Goal: Task Accomplishment & Management: Complete application form

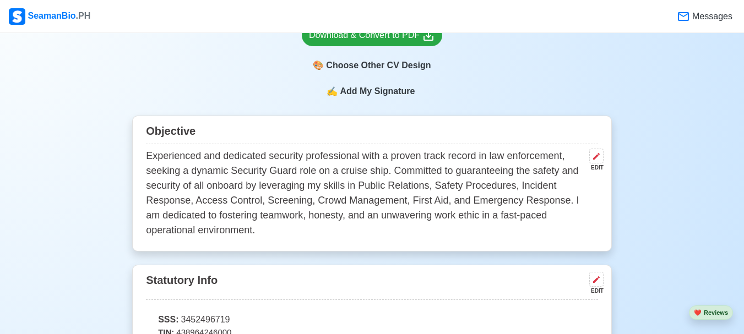
scroll to position [496, 0]
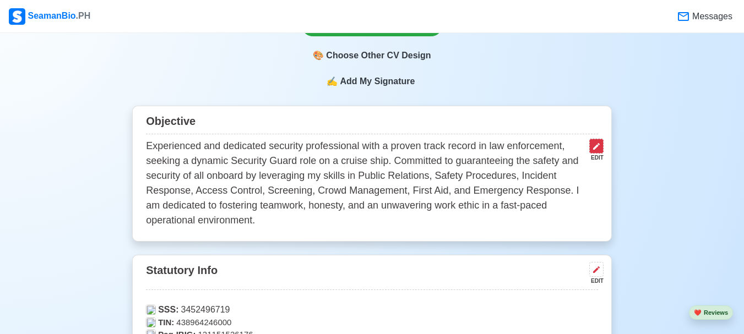
click at [597, 140] on button at bounding box center [596, 146] width 14 height 15
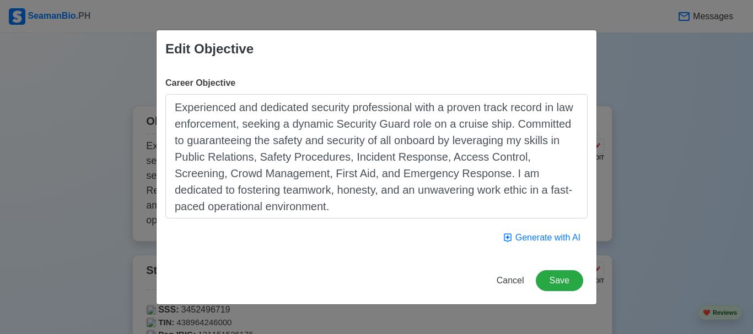
click at [525, 174] on textarea "Experienced and dedicated security professional with a proven track record in l…" at bounding box center [376, 156] width 422 height 125
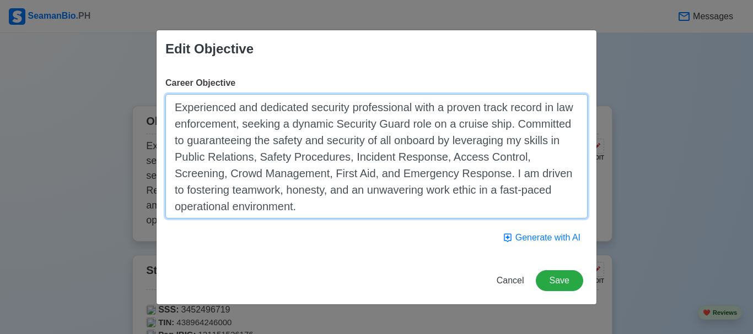
drag, startPoint x: 249, startPoint y: 208, endPoint x: 172, endPoint y: 106, distance: 127.9
click at [172, 106] on textarea "Experienced and dedicated security professional with a proven track record in l…" at bounding box center [376, 156] width 422 height 125
click at [357, 213] on textarea "Experienced and dedicated security professional with a proven track record in l…" at bounding box center [376, 156] width 422 height 125
drag, startPoint x: 453, startPoint y: 173, endPoint x: 468, endPoint y: 205, distance: 35.0
click at [468, 205] on textarea "Experienced and dedicated security professional with a proven track record in l…" at bounding box center [376, 156] width 422 height 125
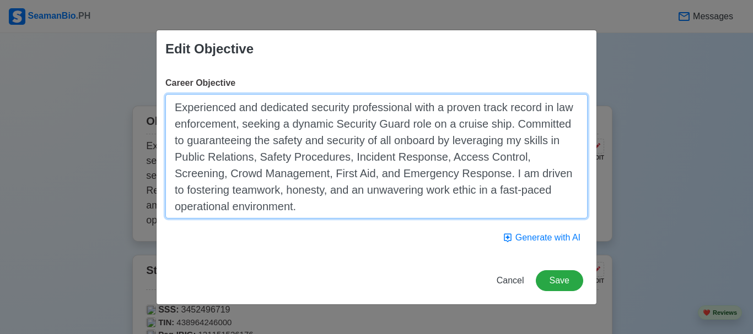
click at [544, 182] on textarea "Experienced and dedicated security professional with a proven track record in l…" at bounding box center [376, 156] width 422 height 125
click at [509, 173] on textarea "Experienced and dedicated security professional with a proven track record in l…" at bounding box center [376, 156] width 422 height 125
click at [443, 206] on textarea "Experienced and dedicated security professional with a proven track record in l…" at bounding box center [376, 156] width 422 height 125
drag, startPoint x: 504, startPoint y: 113, endPoint x: 488, endPoint y: 178, distance: 67.4
drag, startPoint x: 488, startPoint y: 178, endPoint x: 462, endPoint y: 205, distance: 37.0
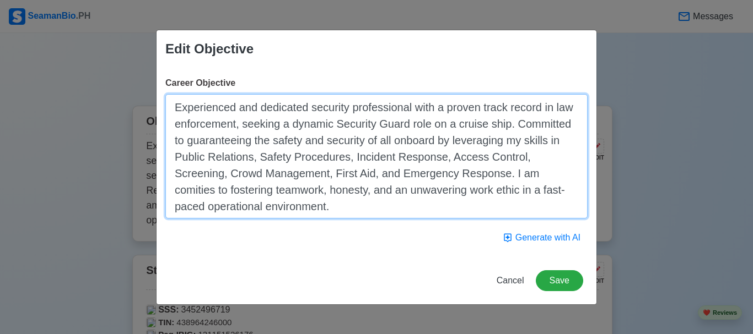
click at [517, 177] on textarea "Experienced and dedicated security professional with a proven track record in l…" at bounding box center [376, 156] width 422 height 125
click at [322, 202] on textarea "Experienced and dedicated security professional with a proven track record in l…" at bounding box center [376, 156] width 422 height 125
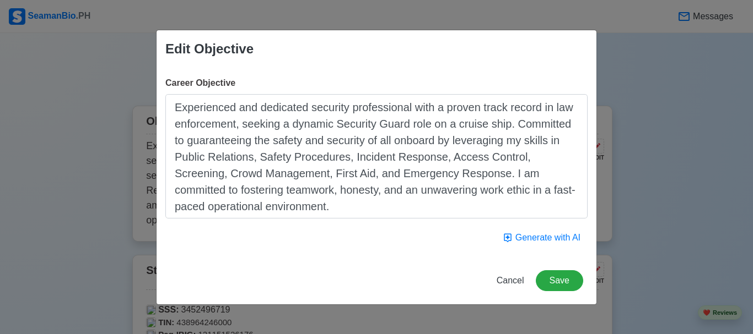
drag, startPoint x: 320, startPoint y: 160, endPoint x: 296, endPoint y: 58, distance: 104.1
click at [296, 58] on div "Edit Objective" at bounding box center [376, 48] width 440 height 37
click at [716, 147] on div "Edit Objective Career Objective Experienced and dedicated security professional…" at bounding box center [376, 167] width 753 height 334
drag, startPoint x: 713, startPoint y: 149, endPoint x: 618, endPoint y: 74, distance: 121.3
drag, startPoint x: 620, startPoint y: 72, endPoint x: 706, endPoint y: 67, distance: 85.6
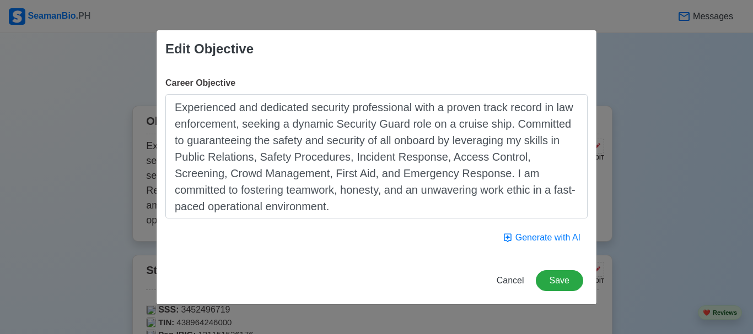
click at [706, 67] on div "Edit Objective Career Objective Experienced and dedicated security professional…" at bounding box center [376, 167] width 753 height 334
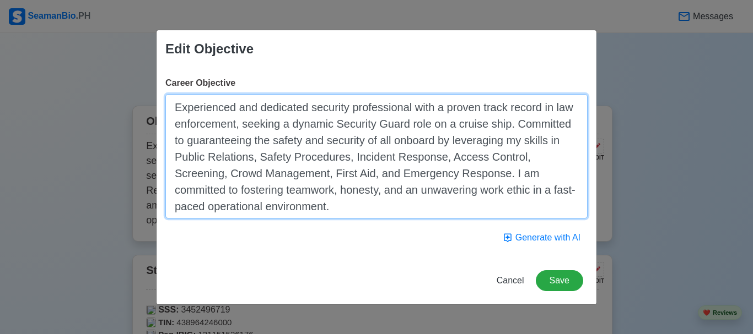
drag, startPoint x: 515, startPoint y: 183, endPoint x: 433, endPoint y: 188, distance: 82.2
click at [303, 211] on textarea "Experienced and dedicated security professional with a proven track record in l…" at bounding box center [376, 156] width 422 height 125
drag, startPoint x: 240, startPoint y: 202, endPoint x: 180, endPoint y: 106, distance: 112.8
click at [180, 106] on textarea "Experienced and dedicated security professional with a proven track record in l…" at bounding box center [376, 156] width 422 height 125
click at [311, 208] on textarea "Experienced and dedicated security professional with a proven track record in l…" at bounding box center [376, 156] width 422 height 125
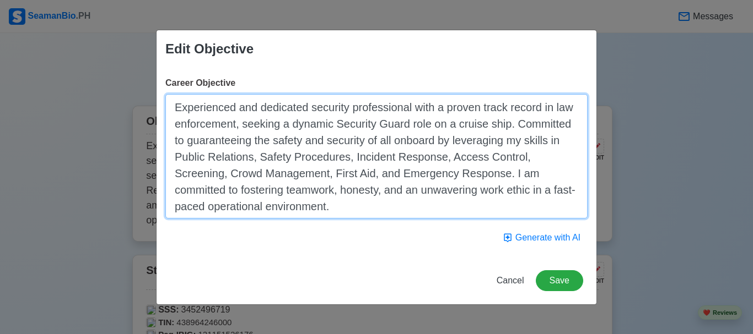
drag, startPoint x: 305, startPoint y: 210, endPoint x: 267, endPoint y: 197, distance: 40.8
click at [304, 210] on textarea "Experienced and dedicated security professional with a proven track record in l…" at bounding box center [376, 156] width 422 height 125
drag, startPoint x: 235, startPoint y: 178, endPoint x: 193, endPoint y: 144, distance: 54.5
click at [193, 144] on textarea "Experienced and dedicated security professional with a proven track record in l…" at bounding box center [376, 156] width 422 height 125
drag, startPoint x: 307, startPoint y: 208, endPoint x: 332, endPoint y: 172, distance: 43.2
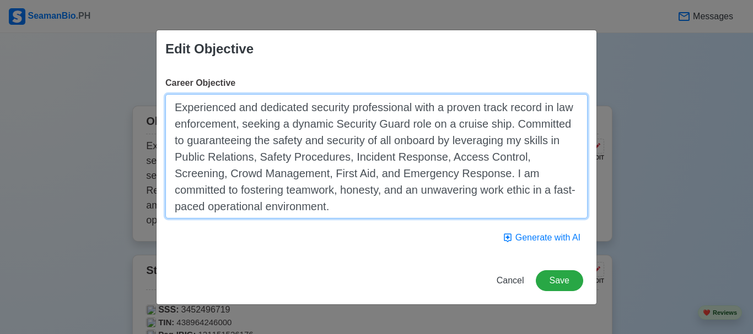
click at [197, 152] on textarea "Experienced and dedicated security professional with a proven track record in l…" at bounding box center [376, 156] width 422 height 125
click at [500, 207] on textarea "Experienced and dedicated security professional with a proven track record in l…" at bounding box center [376, 156] width 422 height 125
drag, startPoint x: 531, startPoint y: 175, endPoint x: 490, endPoint y: 175, distance: 40.8
click at [490, 175] on textarea "Experienced and dedicated security professional with a proven track record in l…" at bounding box center [376, 156] width 422 height 125
click at [402, 213] on textarea "Experienced and dedicated security professional with a proven track record in l…" at bounding box center [376, 156] width 422 height 125
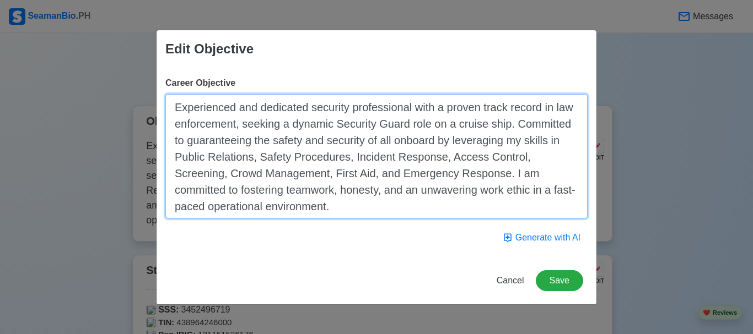
drag, startPoint x: 303, startPoint y: 210, endPoint x: 177, endPoint y: 111, distance: 160.4
click at [177, 111] on textarea "Experienced and dedicated security professional with a proven track record in l…" at bounding box center [376, 156] width 422 height 125
click at [341, 205] on textarea "Experienced and dedicated security professional with a proven track record in l…" at bounding box center [376, 156] width 422 height 125
drag, startPoint x: 306, startPoint y: 208, endPoint x: 175, endPoint y: 102, distance: 168.5
click at [175, 102] on textarea "Experienced and dedicated security professional with a proven track record in l…" at bounding box center [376, 156] width 422 height 125
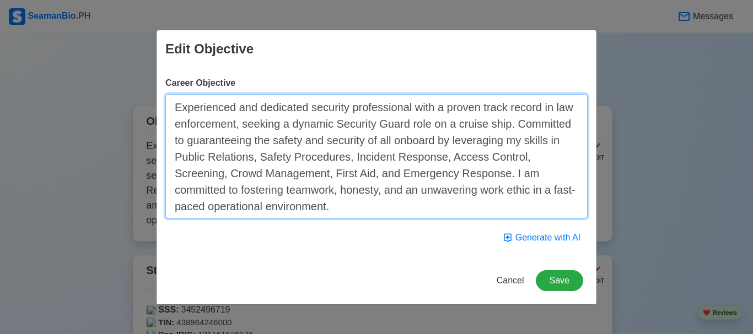
click at [334, 213] on textarea "Experienced and dedicated security professional with a proven track record in l…" at bounding box center [376, 156] width 422 height 125
click at [344, 127] on textarea "Experienced and dedicated security professional with a proven track record in l…" at bounding box center [376, 156] width 422 height 125
drag, startPoint x: 304, startPoint y: 211, endPoint x: 175, endPoint y: 112, distance: 162.3
click at [175, 112] on textarea "Experienced and dedicated security professional with a proven track record in l…" at bounding box center [376, 156] width 422 height 125
click at [334, 211] on textarea "Experienced and dedicated security professional with a proven track record in l…" at bounding box center [376, 156] width 422 height 125
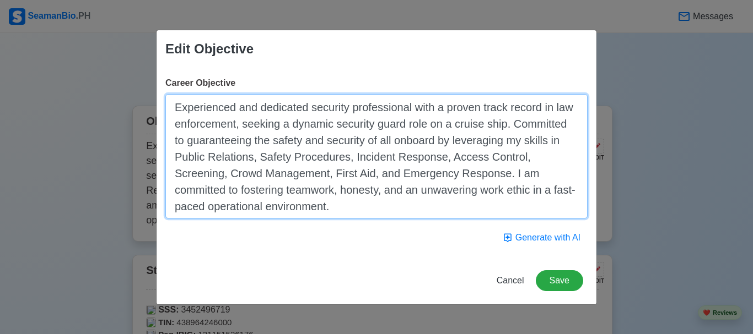
click at [335, 125] on textarea "Experienced and dedicated security professional with a proven track record in l…" at bounding box center [376, 156] width 422 height 125
click at [343, 158] on textarea "Experienced and dedicated security professional with a proven track record in l…" at bounding box center [376, 156] width 422 height 125
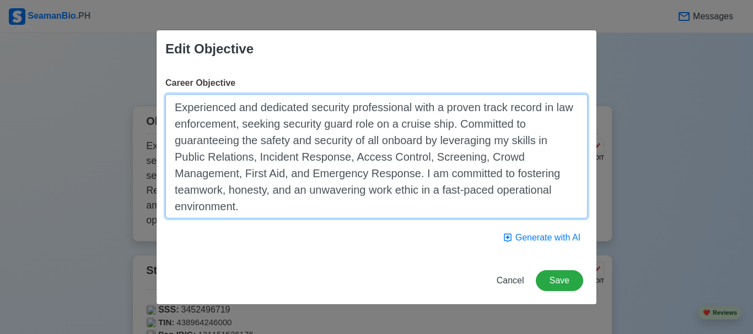
click at [253, 204] on textarea "Experienced and dedicated security professional with a proven track record in l…" at bounding box center [376, 156] width 422 height 125
drag, startPoint x: 244, startPoint y: 214, endPoint x: 176, endPoint y: 104, distance: 129.4
click at [176, 104] on textarea "Experienced and dedicated security professional with a proven track record in l…" at bounding box center [376, 156] width 422 height 125
click at [302, 208] on textarea "Experienced and dedicated security professional with a proven track record in l…" at bounding box center [376, 156] width 422 height 125
drag, startPoint x: 473, startPoint y: 160, endPoint x: 429, endPoint y: 162, distance: 43.6
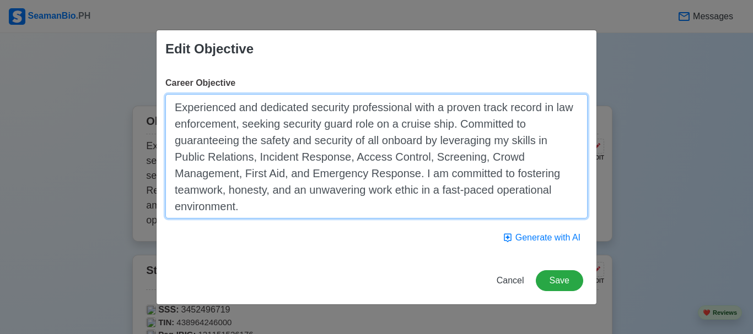
click at [429, 162] on textarea "Experienced and dedicated security professional with a proven track record in l…" at bounding box center [376, 156] width 422 height 125
click at [554, 143] on textarea "Experienced and dedicated security professional with a proven track record in l…" at bounding box center [376, 156] width 422 height 125
paste textarea "Screening"
drag, startPoint x: 473, startPoint y: 158, endPoint x: 401, endPoint y: 161, distance: 72.2
click at [401, 161] on textarea "Experienced and dedicated security professional with a proven track record in l…" at bounding box center [376, 156] width 422 height 125
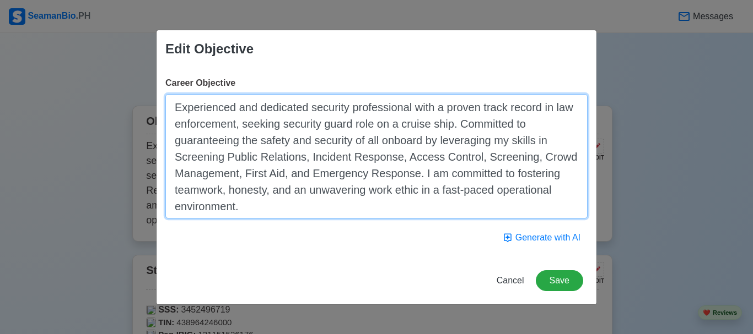
click at [223, 161] on textarea "Experienced and dedicated security professional with a proven track record in l…" at bounding box center [376, 156] width 422 height 125
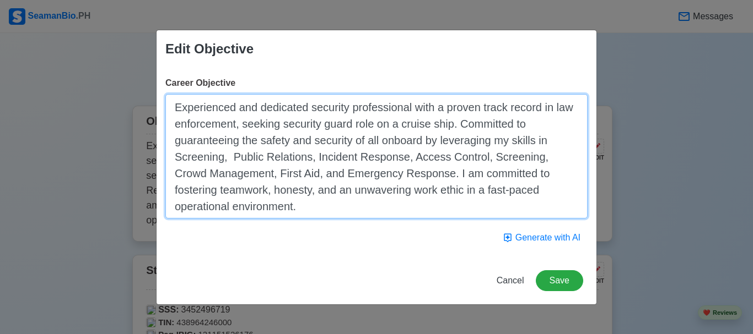
paste textarea "Access Control"
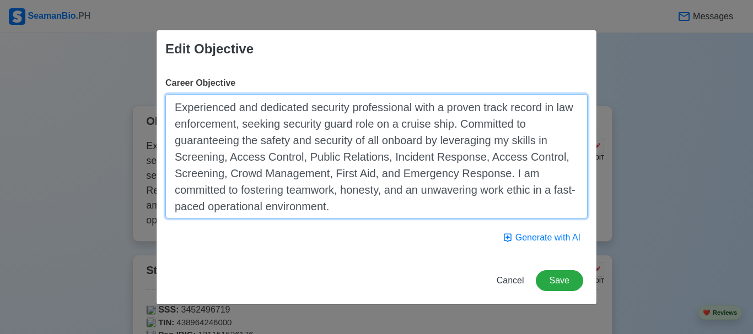
click at [553, 160] on textarea "Experienced and dedicated security professional with a proven track record in l…" at bounding box center [376, 156] width 422 height 125
click at [529, 159] on textarea "Experienced and dedicated security professional with a proven track record in l…" at bounding box center [376, 156] width 422 height 125
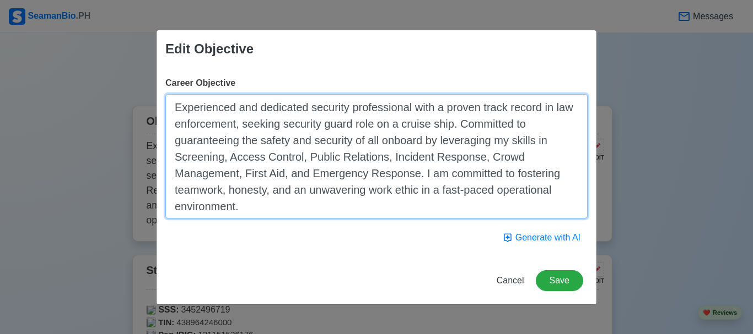
drag, startPoint x: 284, startPoint y: 176, endPoint x: 247, endPoint y: 176, distance: 36.9
click at [247, 176] on textarea "Experienced and dedicated security professional with a proven track record in l…" at bounding box center [376, 156] width 422 height 125
click at [292, 175] on textarea "Experienced and dedicated security professional with a proven track record in l…" at bounding box center [376, 156] width 422 height 125
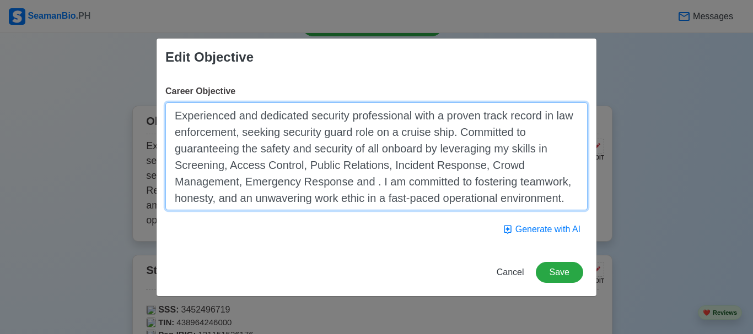
paste textarea "First Aid"
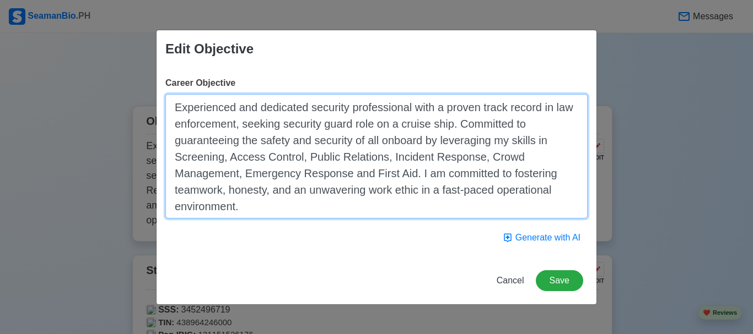
click at [300, 214] on textarea "Experienced and dedicated security professional with a proven track record in l…" at bounding box center [376, 156] width 422 height 125
drag, startPoint x: 240, startPoint y: 206, endPoint x: 172, endPoint y: 112, distance: 116.0
click at [172, 112] on textarea "Experienced and dedicated security professional with a proven track record in l…" at bounding box center [376, 156] width 422 height 125
click at [257, 208] on textarea "Experienced and dedicated security professional with a proven track record in l…" at bounding box center [376, 156] width 422 height 125
drag, startPoint x: 257, startPoint y: 208, endPoint x: 175, endPoint y: 95, distance: 139.6
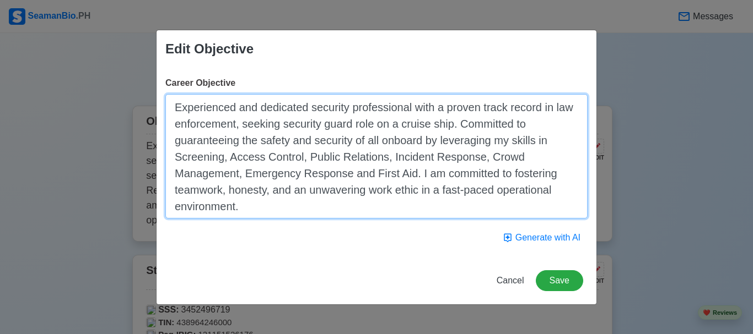
click at [175, 95] on textarea "Experienced and dedicated security professional with a proven track record in l…" at bounding box center [376, 156] width 422 height 125
paste textarea "experienced and dedicated security professional with a proven track record in l…"
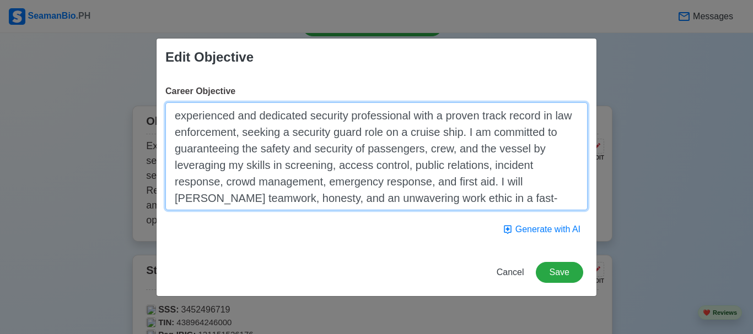
type textarea "experienced and dedicated security professional with a proven track record in l…"
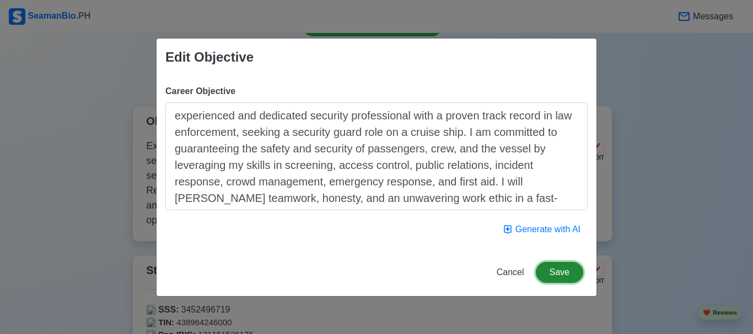
click at [576, 269] on button "Save" at bounding box center [558, 272] width 47 height 21
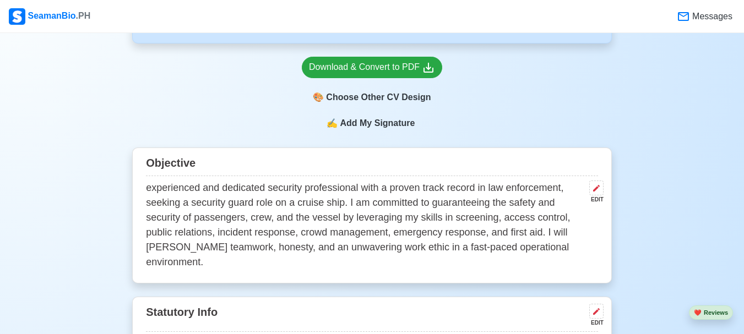
scroll to position [275, 0]
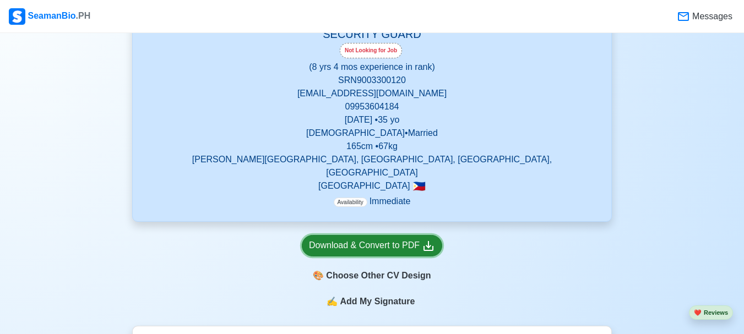
click at [347, 239] on div "Download & Convert to PDF" at bounding box center [372, 246] width 126 height 14
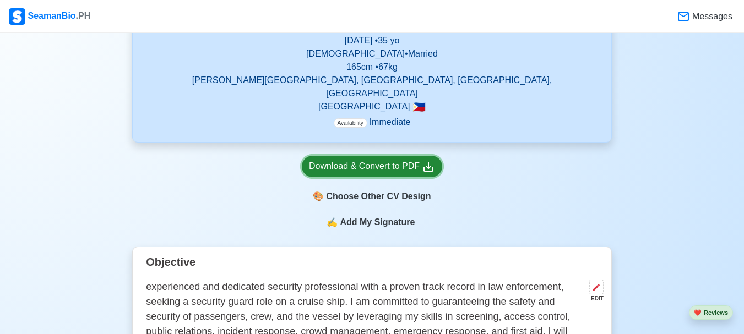
scroll to position [441, 0]
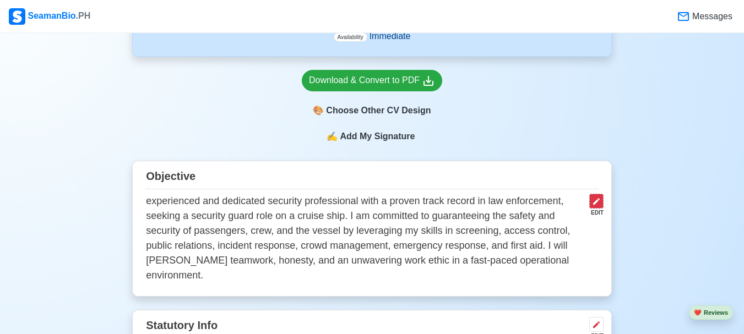
click at [599, 198] on icon at bounding box center [596, 201] width 7 height 7
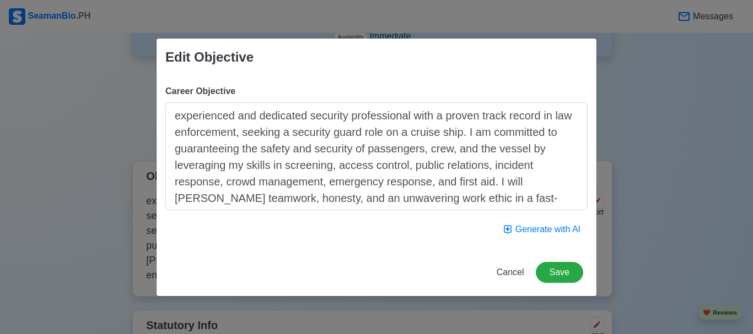
click at [178, 115] on textarea "experienced and dedicated security professional with a proven track record in l…" at bounding box center [376, 156] width 422 height 108
click at [307, 214] on div "Career Objective Experienced and dedicated security professional with a proven …" at bounding box center [376, 162] width 440 height 173
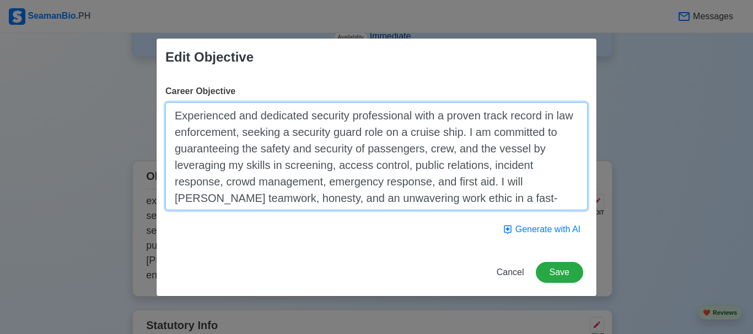
drag, startPoint x: 565, startPoint y: 198, endPoint x: 176, endPoint y: 117, distance: 397.9
click at [176, 117] on textarea "Experienced and dedicated security professional with a proven track record in l…" at bounding box center [376, 156] width 422 height 108
paste textarea "As an e"
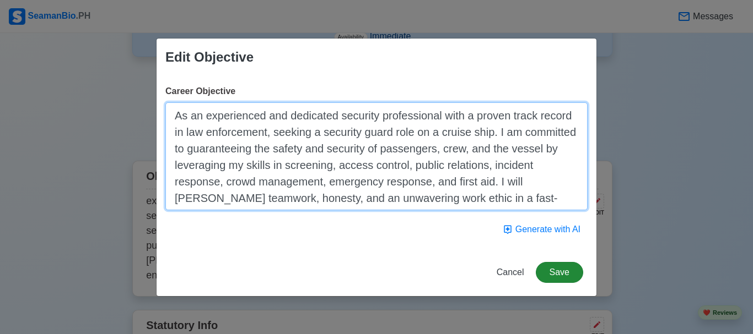
type textarea "As an experienced and dedicated security professional with a proven track recor…"
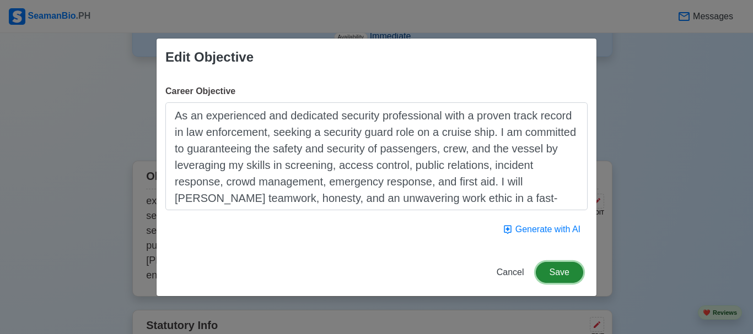
click at [563, 273] on button "Save" at bounding box center [558, 272] width 47 height 21
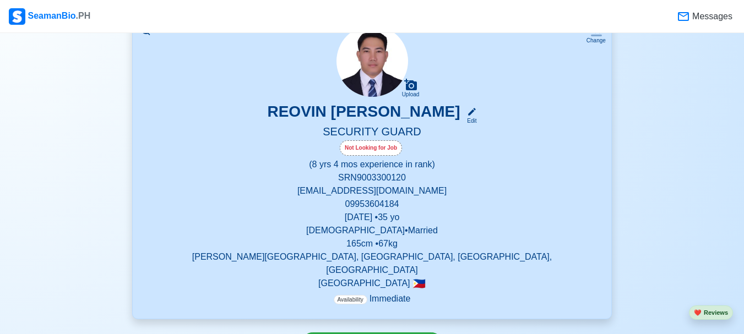
scroll to position [251, 0]
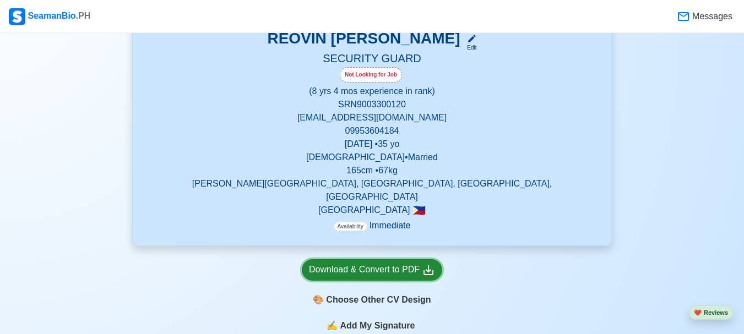
click at [389, 263] on div "Download & Convert to PDF" at bounding box center [372, 270] width 126 height 14
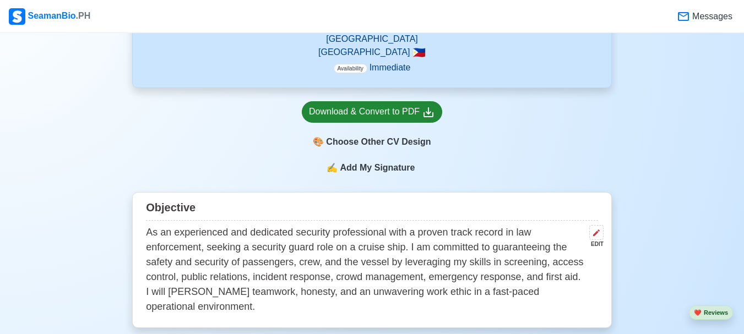
scroll to position [551, 0]
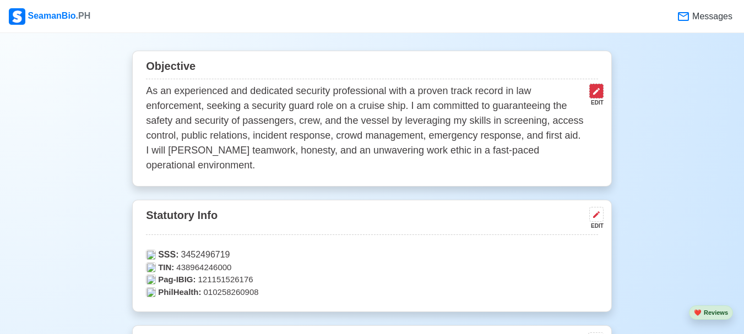
click at [598, 87] on icon at bounding box center [596, 91] width 9 height 9
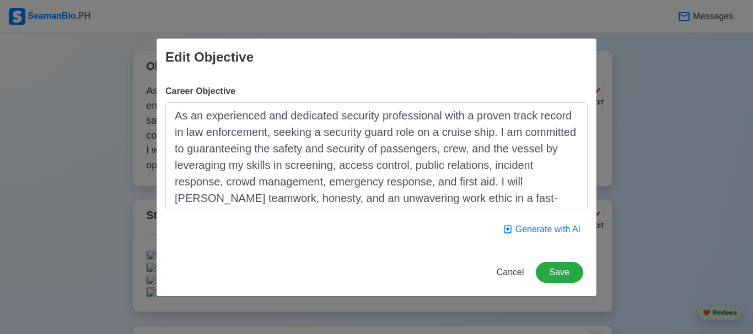
drag, startPoint x: 171, startPoint y: 115, endPoint x: 567, endPoint y: 196, distance: 404.4
click at [567, 196] on textarea "As an experienced and dedicated security professional with a proven track recor…" at bounding box center [376, 156] width 422 height 108
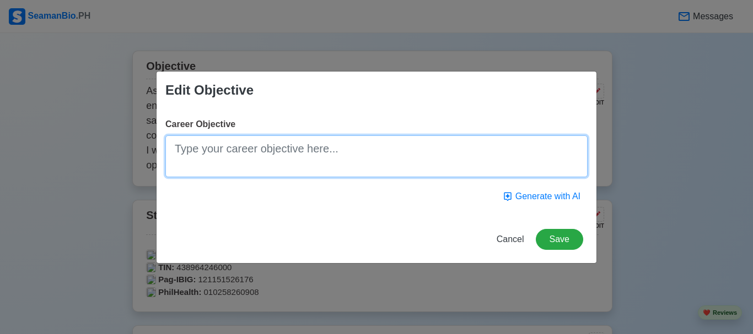
paste textarea "guard role on a cruise ship. I am committed to ensuring the safety and security…"
type textarea "guard role on a cruise ship. I am committed to ensuring the safety and security…"
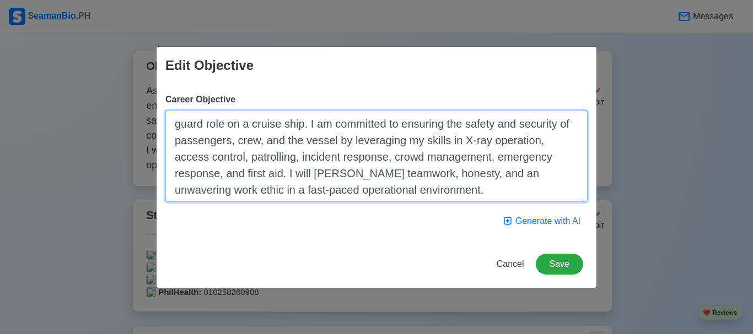
drag, startPoint x: 358, startPoint y: 196, endPoint x: 165, endPoint y: 115, distance: 209.1
click at [165, 115] on textarea "guard role on a cruise ship. I am committed to ensuring the safety and security…" at bounding box center [376, 156] width 422 height 91
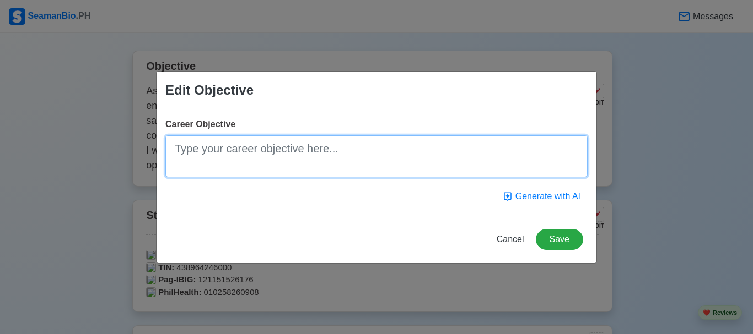
paste textarea "As a dedicated and experienced security professional with a proven track record…"
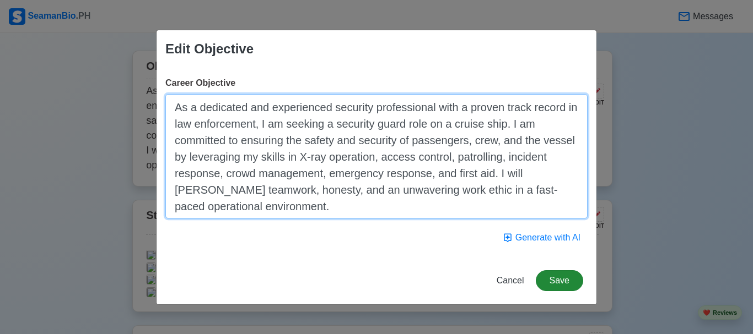
type textarea "As a dedicated and experienced security professional with a proven track record…"
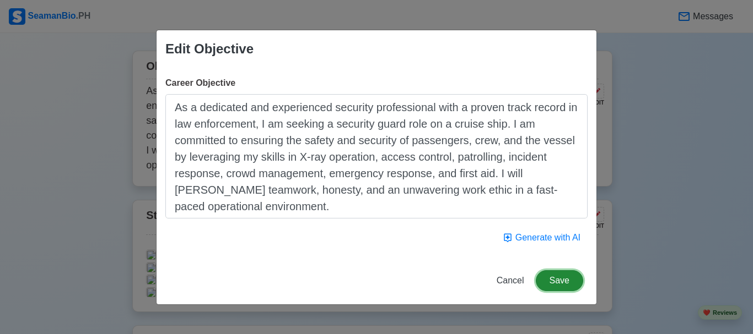
click at [556, 280] on button "Save" at bounding box center [558, 281] width 47 height 21
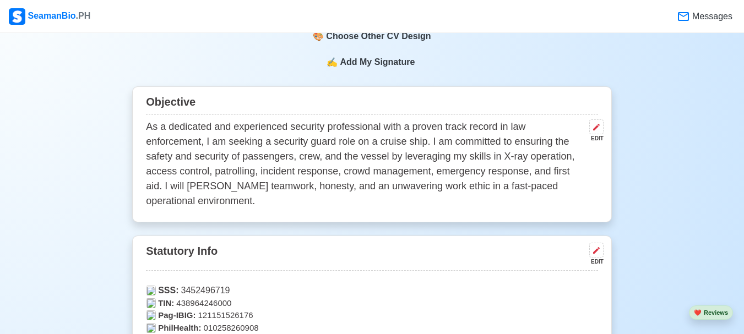
scroll to position [441, 0]
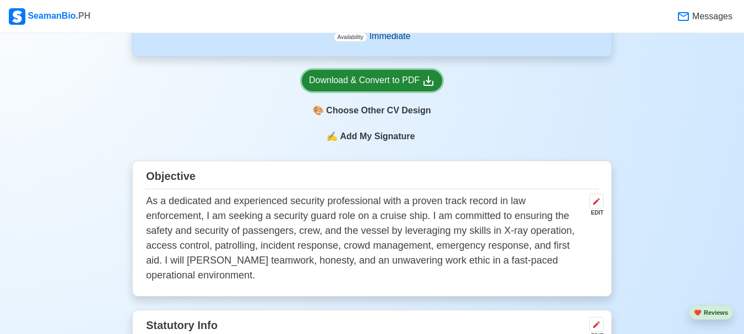
click at [342, 74] on div "Download & Convert to PDF" at bounding box center [372, 81] width 126 height 14
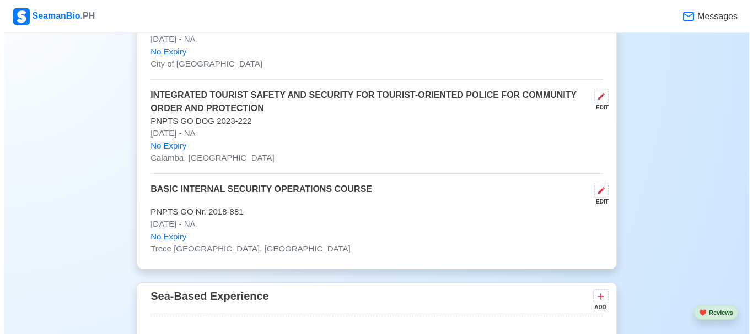
scroll to position [2259, 0]
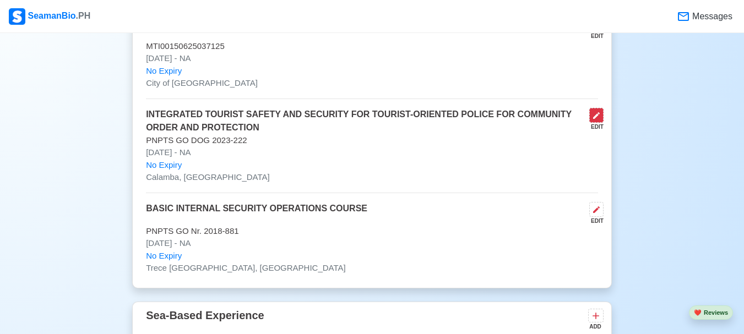
click at [599, 111] on icon at bounding box center [596, 115] width 9 height 9
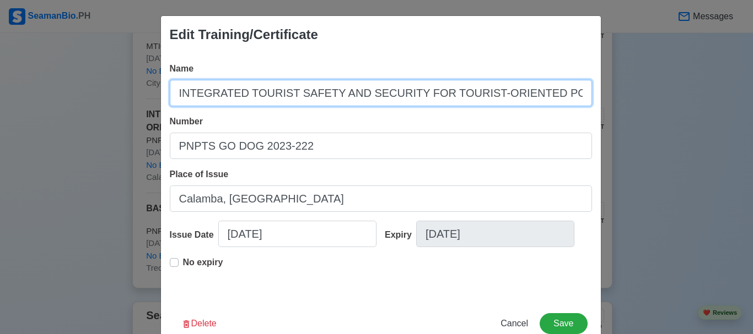
click at [237, 94] on input "INTEGRATED TOURIST SAFETY AND SECURITY FOR TOURIST-ORIENTED POLICE FOR COMMUNIT…" at bounding box center [381, 93] width 422 height 26
click at [269, 91] on input "Integrated TOURIST SAFETY AND SECURITY FOR TOURIST-ORIENTED POLICE FOR COMMUNIT…" at bounding box center [381, 93] width 422 height 26
click at [277, 95] on input "Integrated TOURIST ourist SAFETY AND SECURITY FOR TOURIST-ORIENTED POLICE FOR C…" at bounding box center [381, 93] width 422 height 26
click at [304, 96] on input "Integrated Tourist SAFETY AND SECURITY FOR TOURIST-ORIENTED POLICE FOR COMMUNIT…" at bounding box center [381, 93] width 422 height 26
click at [276, 97] on input "Integrated Tourist Sasety AND SECURITY FOR TOURIST-ORIENTED POLICE FOR COMMUNIT…" at bounding box center [381, 93] width 422 height 26
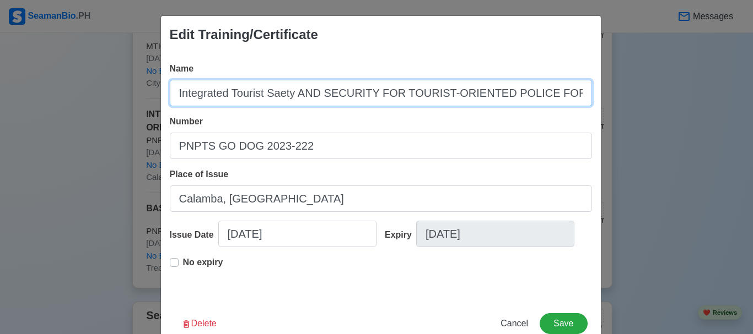
click at [316, 94] on input "Integrated Tourist Saety AND SECURITY FOR TOURIST-ORIENTED POLICE FOR COMMUNITY…" at bounding box center [381, 93] width 422 height 26
click at [274, 95] on input "Integrated Tourist Saety And SECURITY FOR TOURIST-ORIENTED POLICE FOR COMMUNITY…" at bounding box center [381, 93] width 422 height 26
click at [364, 95] on input "Integrated Tourist Safety And SECURITY FOR TOURIST-ORIENTED POLICE FOR COMMUNIT…" at bounding box center [381, 93] width 422 height 26
click at [382, 97] on input "Integrated Tourist Safety And Security FOR TOURIST-ORIENTED POLICE FOR COMMUNIT…" at bounding box center [381, 93] width 422 height 26
click at [419, 92] on input "Integrated Tourist Safety And Security for TOURIST-ORIENTED POLICE FOR COMMUNIT…" at bounding box center [381, 93] width 422 height 26
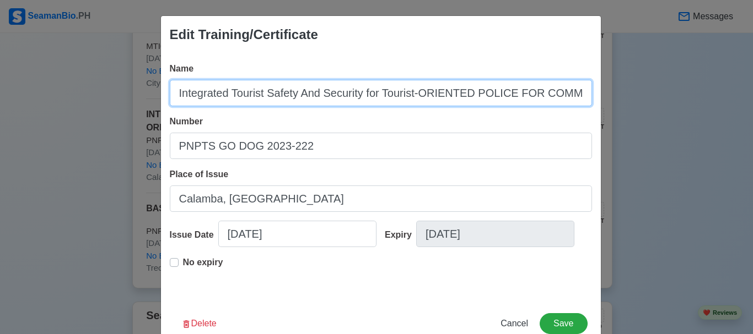
click at [464, 95] on input "Integrated Tourist Safety And Security for Tourist-ORIENTED POLICE FOR COMMUNIT…" at bounding box center [381, 93] width 422 height 26
click at [493, 94] on input "Integrated Tourist Safety And Security for Tourist-Oriented POLICE FOR COMMUNIT…" at bounding box center [381, 93] width 422 height 26
click at [510, 95] on input "Integrated Tourist Safety And Security for Tourist-Oriented Police FOR COMMUNIT…" at bounding box center [381, 93] width 422 height 26
type input "Integrated Tourist Safety And Security for Tourist-Oriented Police for Communit…"
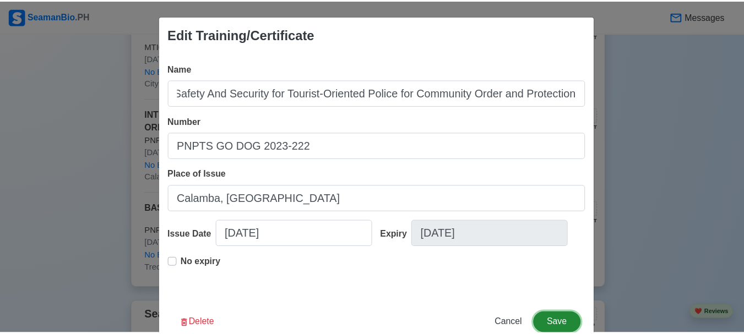
scroll to position [0, 0]
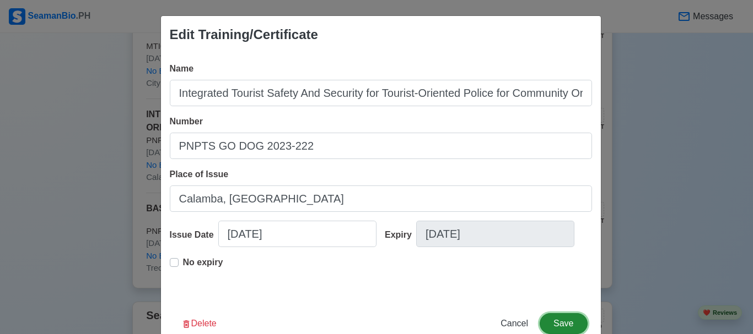
click at [558, 320] on button "Save" at bounding box center [562, 323] width 47 height 21
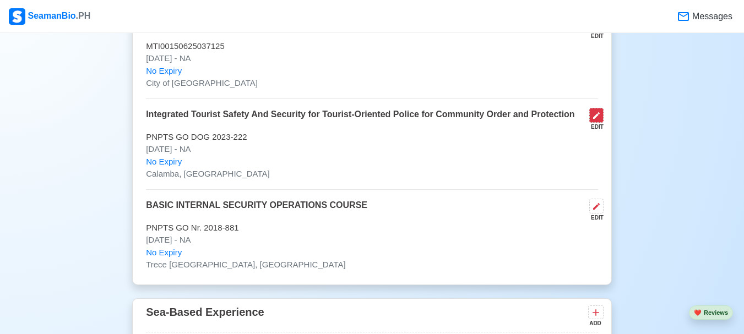
click at [592, 111] on icon at bounding box center [596, 115] width 9 height 9
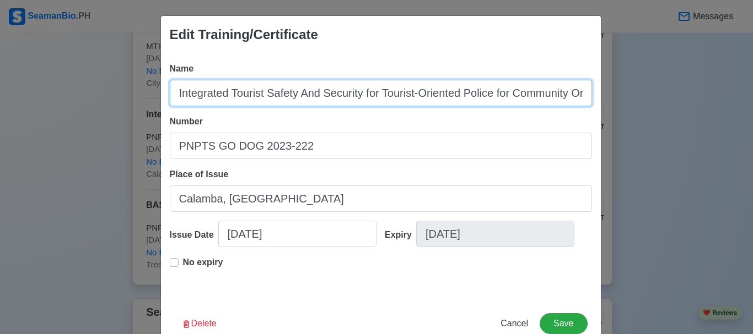
click at [302, 92] on input "Integrated Tourist Safety And Security for Tourist-Oriented Police for Communit…" at bounding box center [381, 93] width 422 height 26
type input "Integrated Tourist Safety and Security for Tourist-Oriented Police for Communit…"
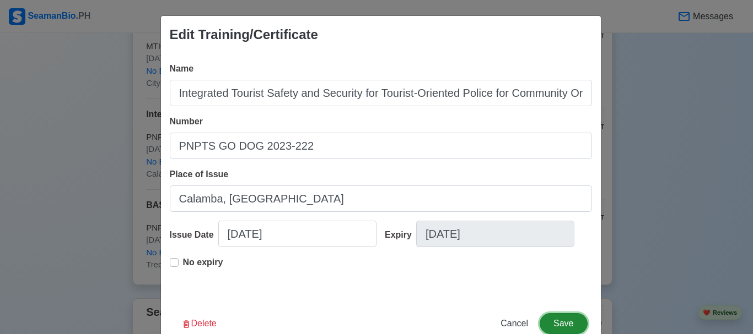
click at [559, 320] on button "Save" at bounding box center [562, 323] width 47 height 21
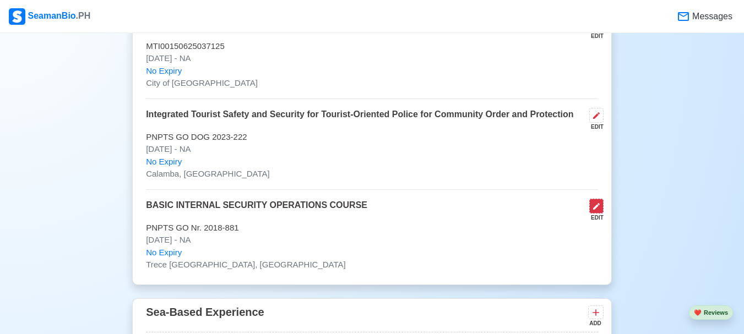
click at [597, 202] on icon at bounding box center [596, 206] width 9 height 9
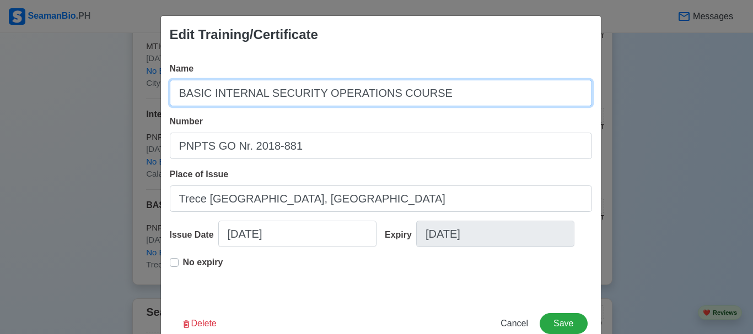
click at [204, 96] on input "BASIC INTERNAL SECURITY OPERATIONS COURSE" at bounding box center [381, 93] width 422 height 26
click at [252, 93] on input "Basic INTERNAL SECURITY OPERATIONS COURSE" at bounding box center [381, 93] width 422 height 26
click at [291, 91] on input "Basic Internal SECURITY OPERATIONS COURSE" at bounding box center [381, 93] width 422 height 26
click at [344, 94] on input "Basic Internal Security OPERATIONS COURSE" at bounding box center [381, 93] width 422 height 26
click at [381, 97] on input "Basic Internal Security Operations COURSE" at bounding box center [381, 93] width 422 height 26
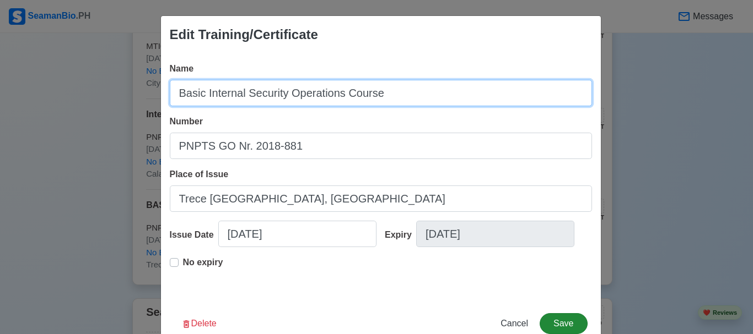
type input "Basic Internal Security Operations Course"
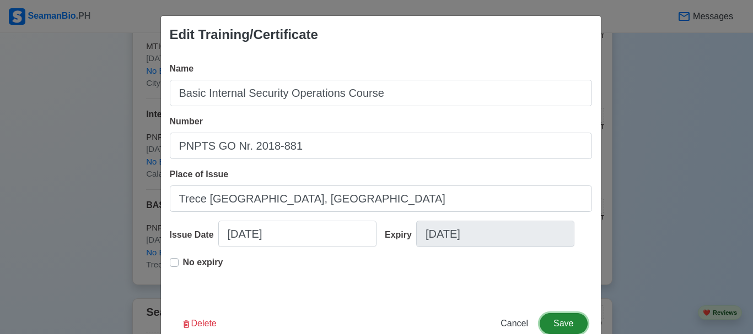
click at [562, 323] on button "Save" at bounding box center [562, 323] width 47 height 21
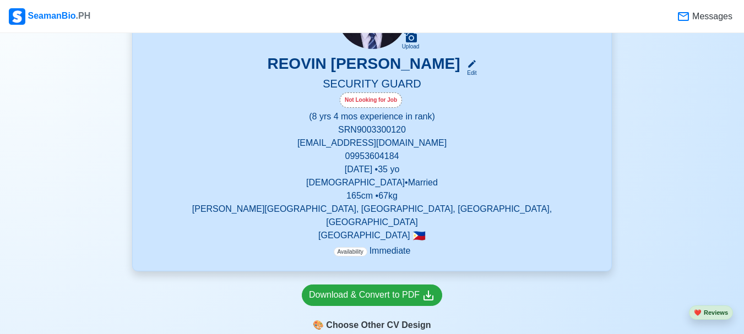
scroll to position [310, 0]
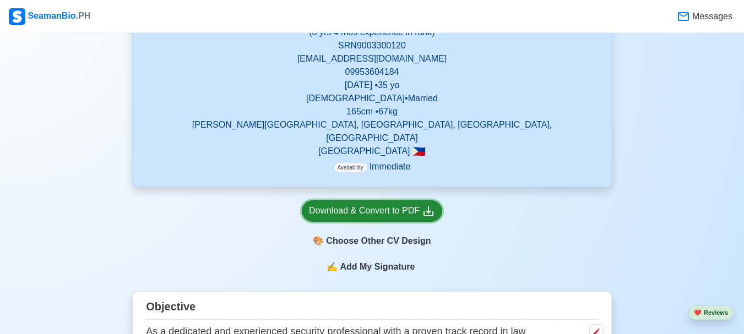
click at [400, 204] on div "Download & Convert to PDF" at bounding box center [372, 211] width 126 height 14
